Goal: Task Accomplishment & Management: Use online tool/utility

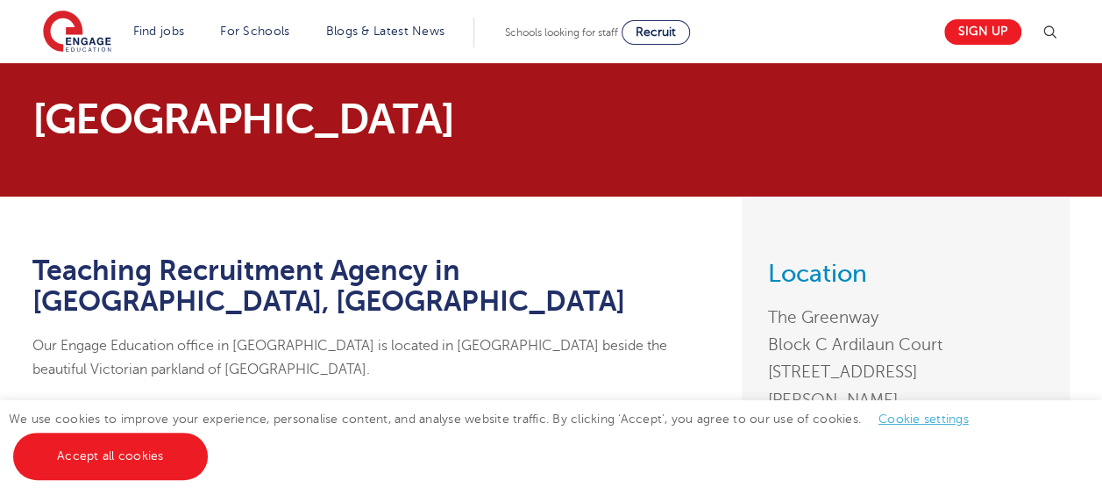
click at [15, 21] on header "Find jobs All vacancies We have one of the UK's largest database. and with hund…" at bounding box center [551, 31] width 1102 height 63
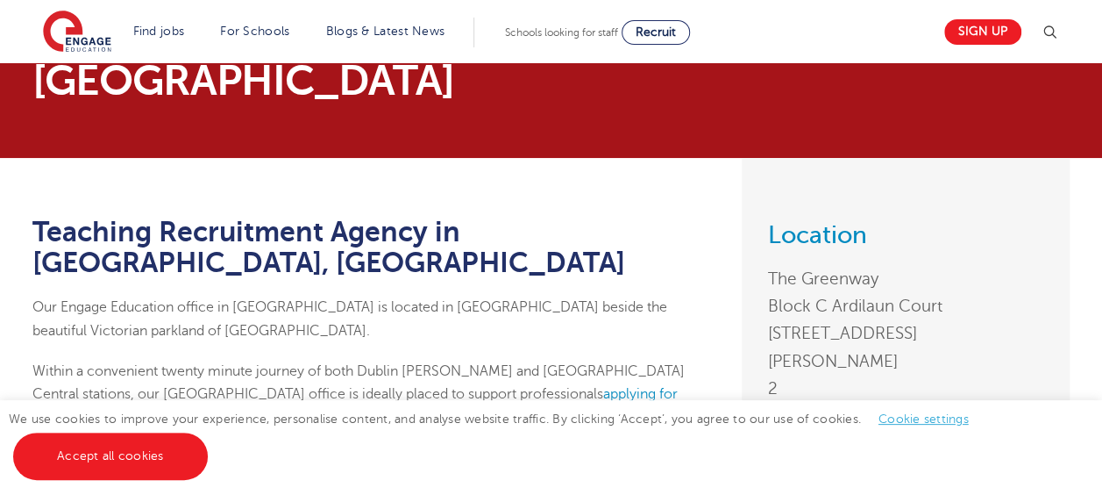
scroll to position [39, 0]
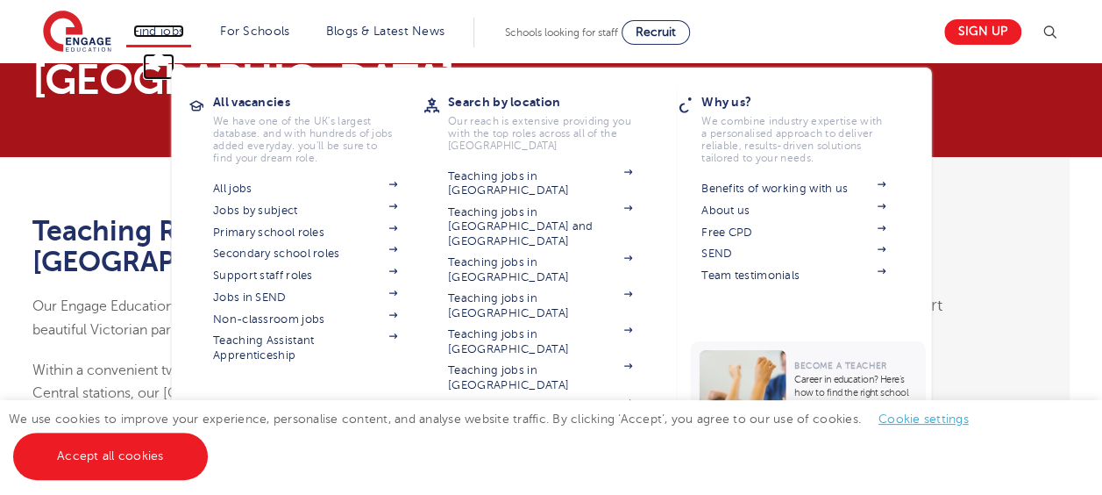
click at [180, 32] on link "Find jobs" at bounding box center [159, 31] width 52 height 13
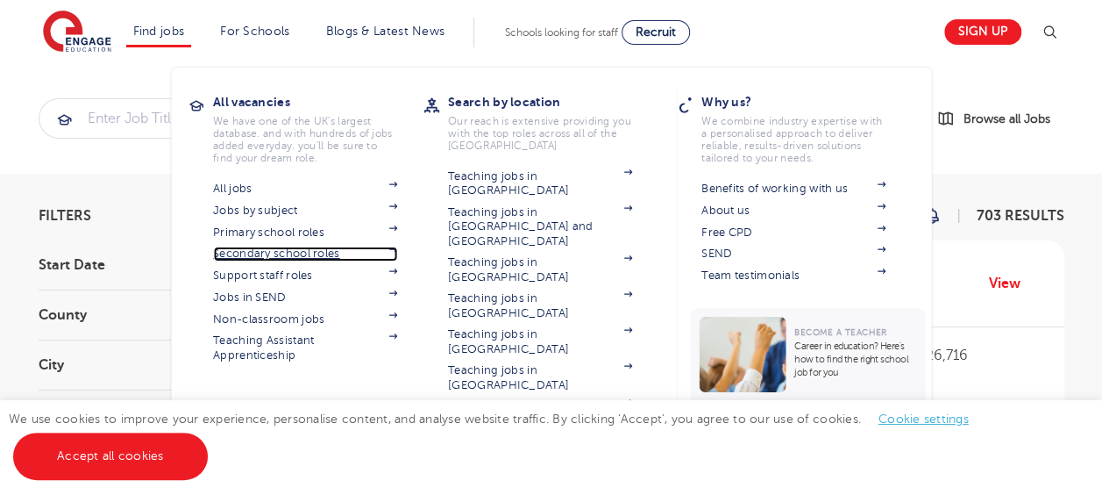
click at [296, 252] on link "Secondary school roles" at bounding box center [305, 253] width 184 height 14
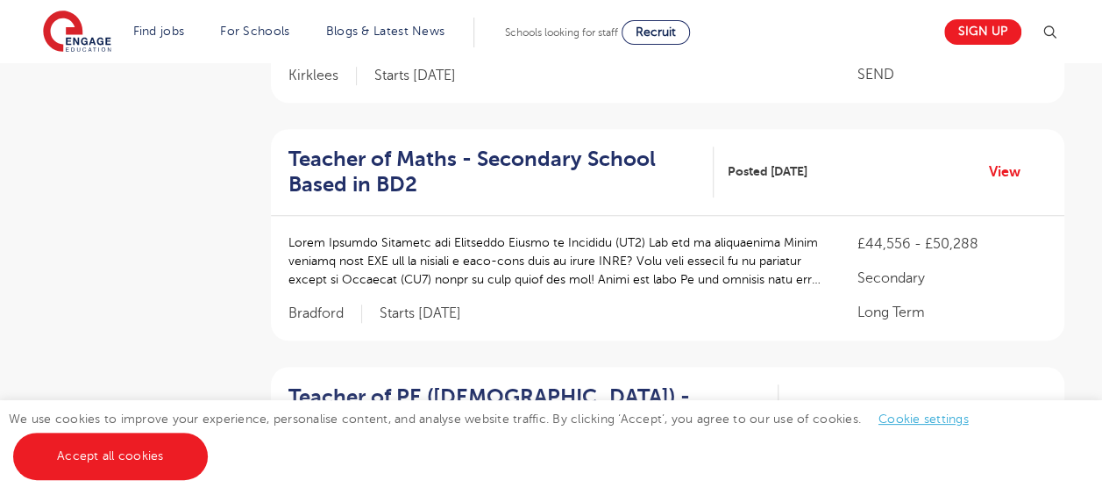
scroll to position [589, 0]
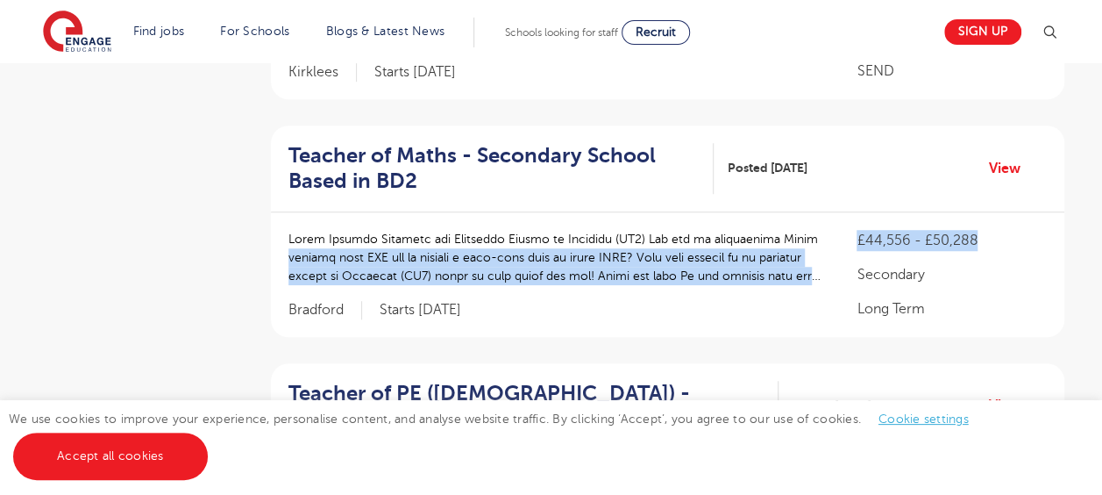
drag, startPoint x: 980, startPoint y: 239, endPoint x: 831, endPoint y: 219, distance: 150.5
click at [831, 219] on div "£44,556 - £50,288 Secondary Long Term Bradford Starts 2025-09-09" at bounding box center [668, 274] width 794 height 125
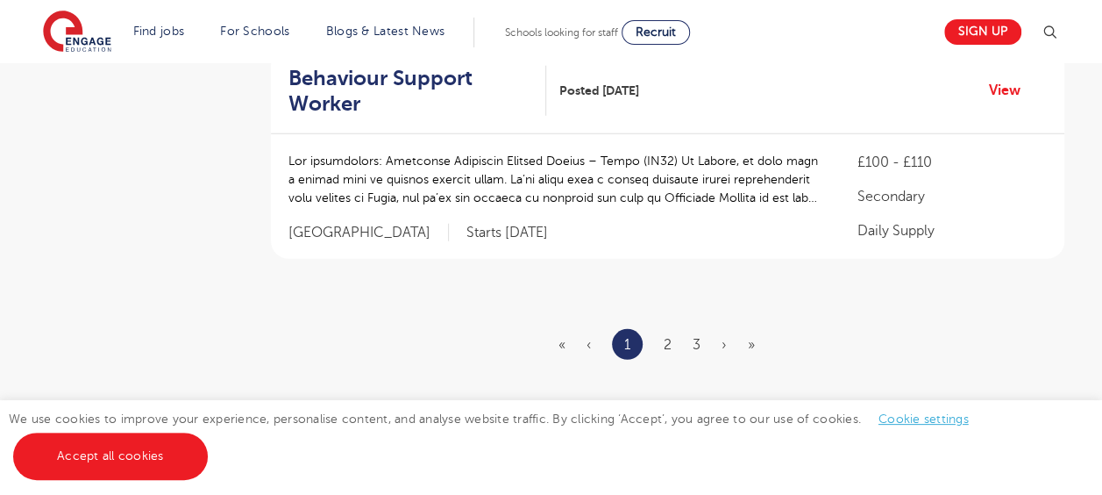
scroll to position [2279, 0]
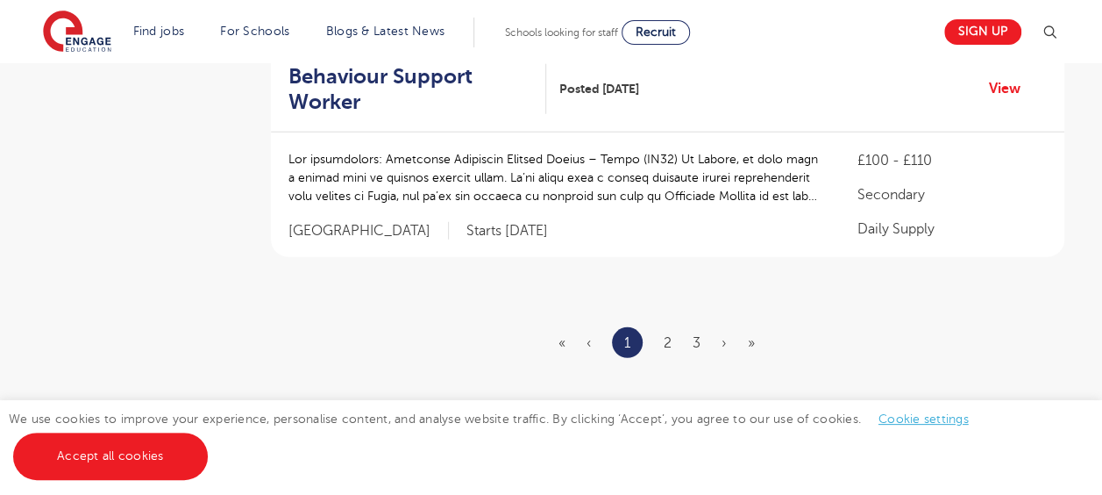
click at [661, 342] on ul "« ‹ 1 2 3 › »" at bounding box center [668, 342] width 218 height 31
click at [667, 335] on link "2" at bounding box center [668, 343] width 8 height 16
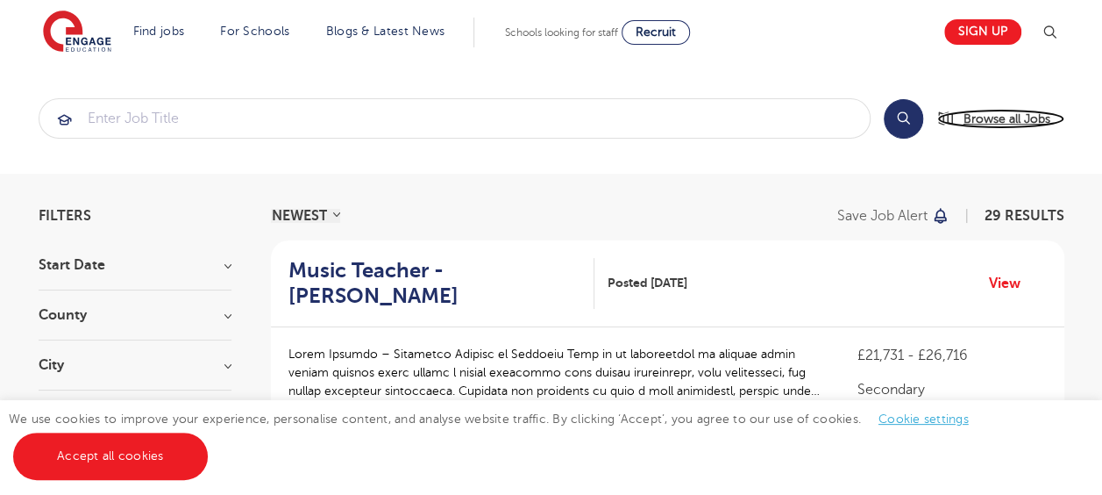
click at [960, 121] on link "Browse all Jobs" at bounding box center [1001, 119] width 127 height 20
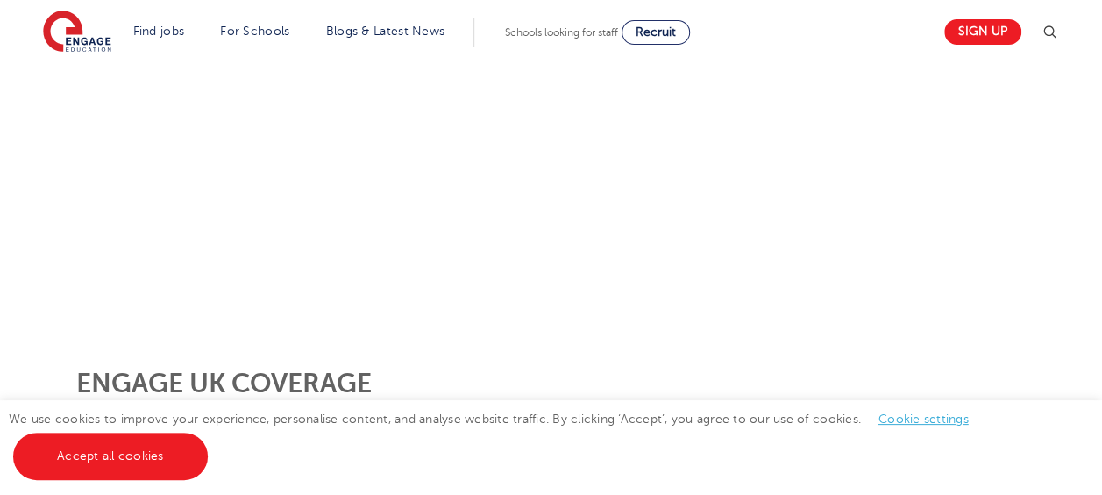
scroll to position [437, 0]
